Goal: Find specific page/section: Find specific page/section

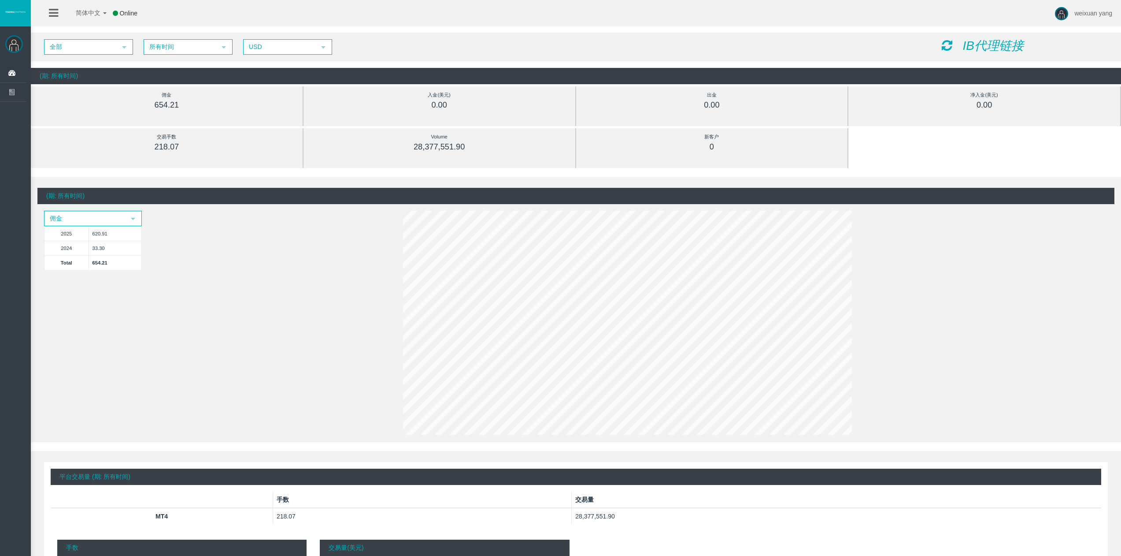
click at [494, 487] on div "平台交易量 (期: 所有时间) 手数 交易量 MT4 218.07 28,377,551.90" at bounding box center [576, 497] width 1051 height 71
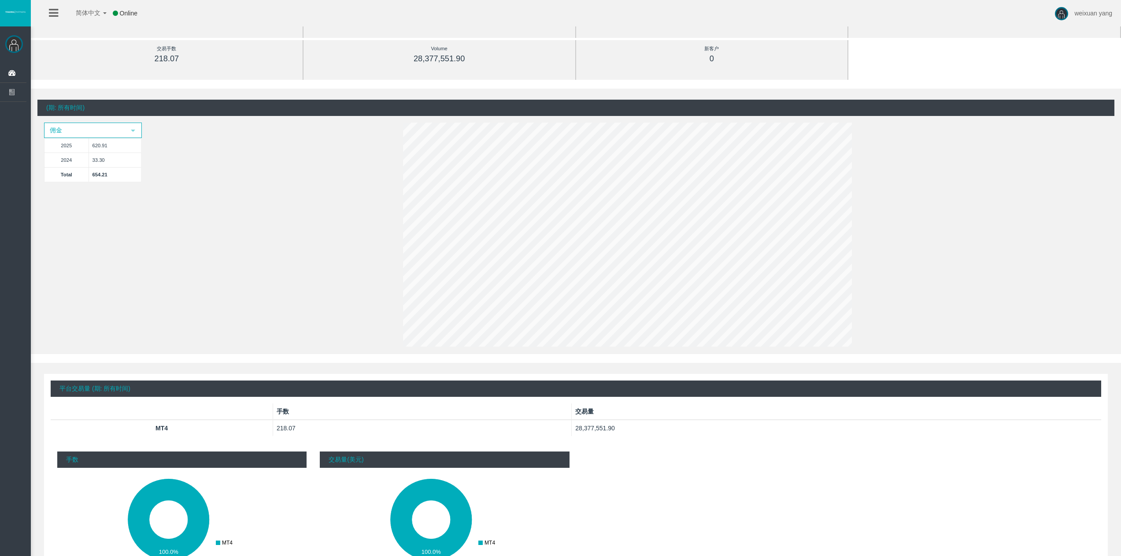
click at [16, 49] on img at bounding box center [14, 44] width 18 height 18
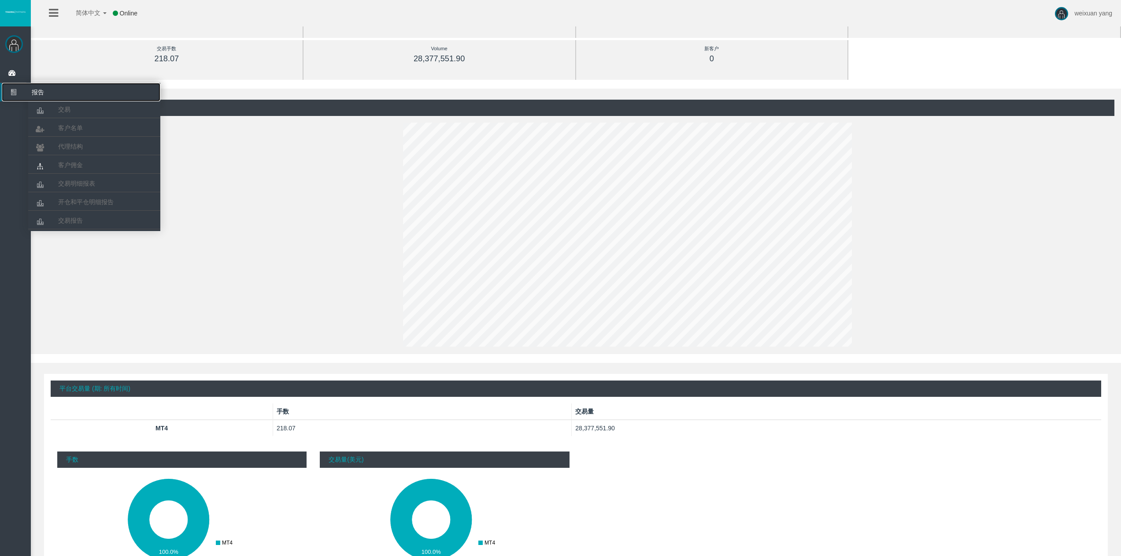
click at [11, 97] on icon at bounding box center [13, 92] width 23 height 19
click at [76, 128] on span "客户名单" at bounding box center [70, 127] width 25 height 7
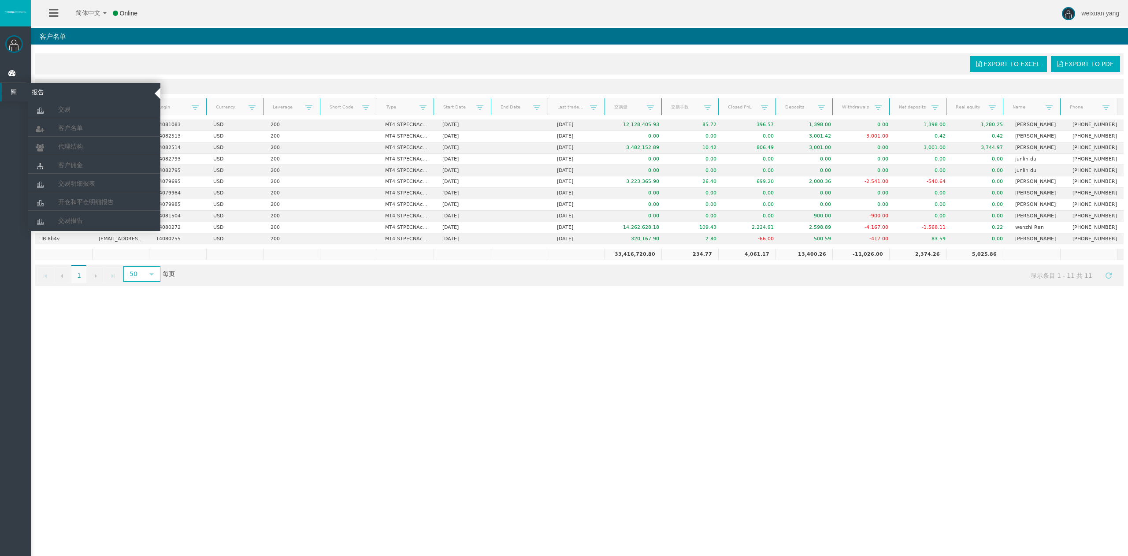
click at [11, 99] on icon at bounding box center [13, 92] width 23 height 19
click at [73, 128] on span "客户名单" at bounding box center [70, 127] width 25 height 7
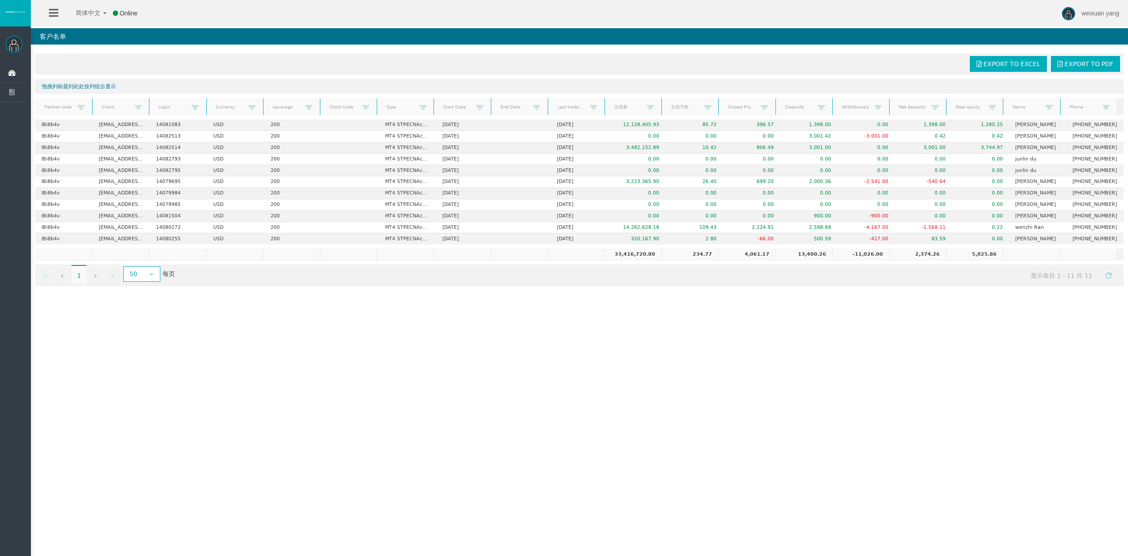
click at [343, 366] on div "简体中文 简体中文 English Global 日本語 한국어 Online weixuan yang Help Log Out weixuan yang …" at bounding box center [564, 278] width 1128 height 556
